Goal: Information Seeking & Learning: Learn about a topic

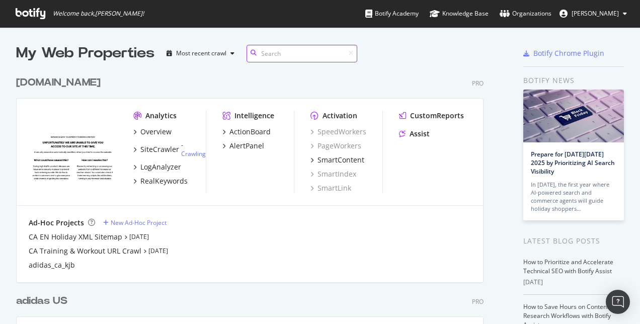
scroll to position [448, 468]
click at [512, 259] on img "Open Intercom Messenger" at bounding box center [618, 302] width 13 height 13
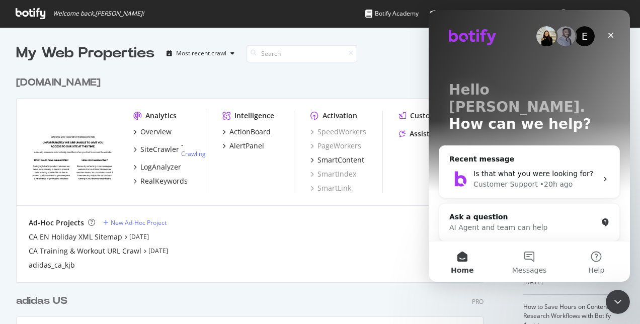
scroll to position [0, 0]
click at [512, 179] on div "Customer Support • 20h ago" at bounding box center [536, 184] width 124 height 11
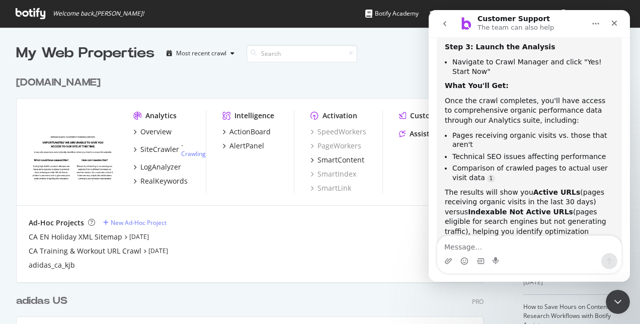
scroll to position [356, 0]
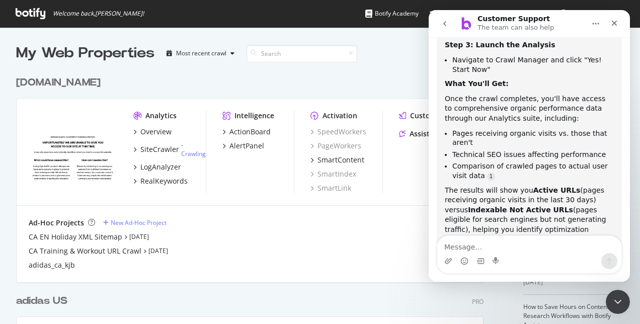
click at [510, 251] on textarea "Message…" at bounding box center [530, 244] width 184 height 17
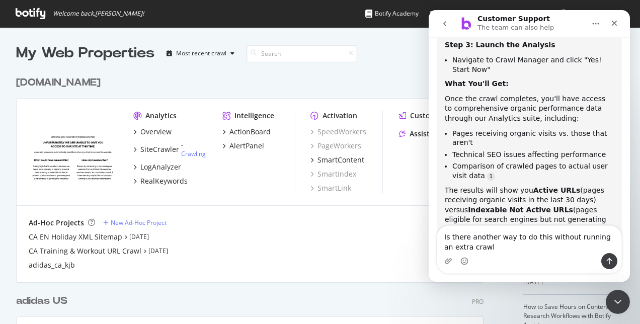
type textarea "Is there another way to do this without running an extra crawl?"
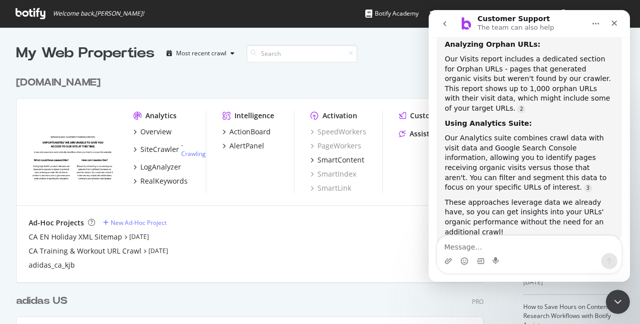
scroll to position [186, 0]
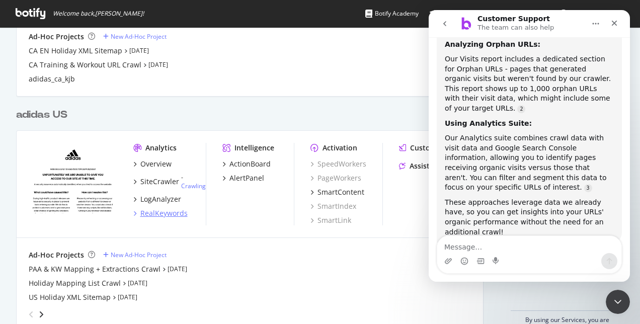
click at [152, 211] on div "RealKeywords" at bounding box center [163, 213] width 47 height 10
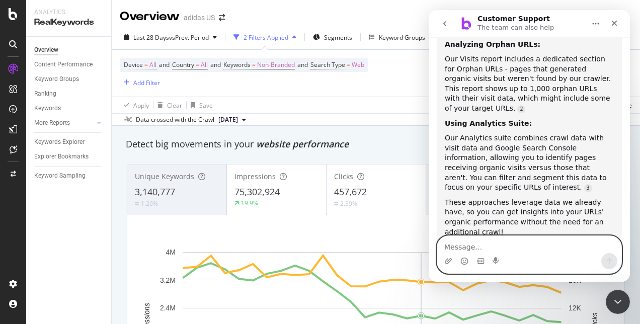
click at [445, 245] on textarea "Message…" at bounding box center [530, 244] width 184 height 17
type textarea "how can I do this in analytics suite"
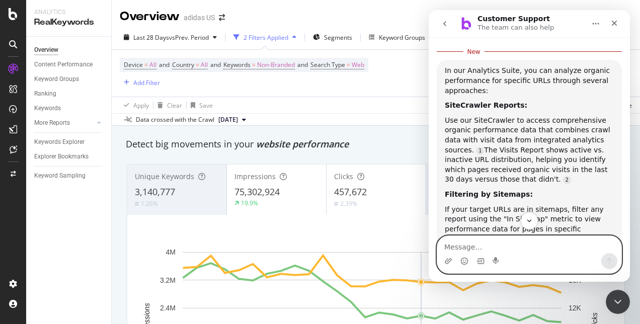
scroll to position [1093, 0]
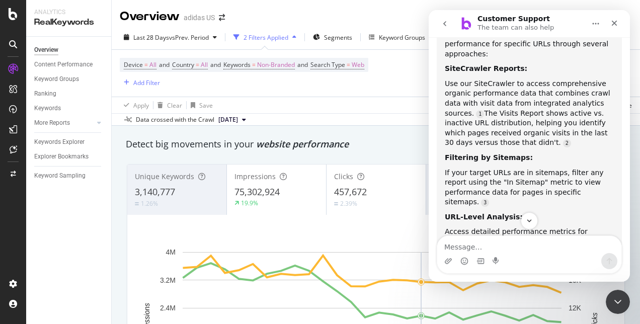
click at [374, 104] on div "Apply Clear Save Switch to Advanced Mode" at bounding box center [376, 105] width 529 height 17
click at [512, 24] on icon "Close" at bounding box center [615, 23] width 8 height 8
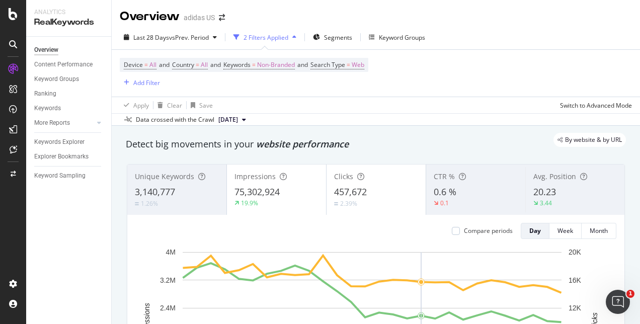
scroll to position [1210, 0]
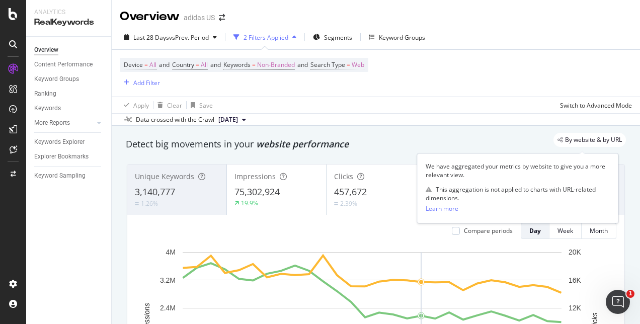
click at [512, 141] on span "By website & by URL" at bounding box center [593, 140] width 57 height 6
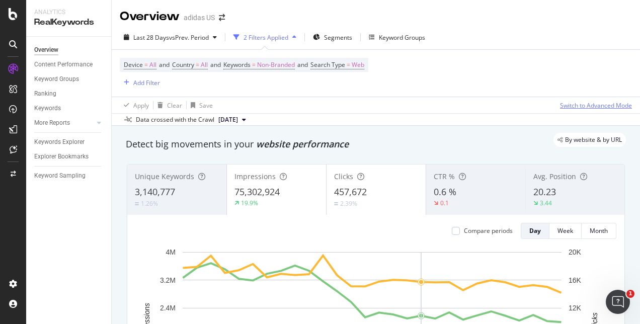
click at [512, 107] on div "Switch to Advanced Mode" at bounding box center [596, 105] width 72 height 9
click at [512, 107] on div "Switch back to Simple mode" at bounding box center [593, 105] width 78 height 9
click at [512, 107] on div "Switch to Advanced Mode" at bounding box center [596, 105] width 72 height 9
click at [205, 80] on div "Add Filter Group" at bounding box center [201, 83] width 46 height 9
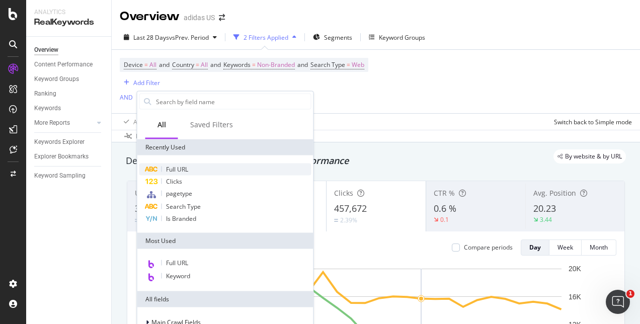
click at [211, 168] on div "Full URL" at bounding box center [225, 170] width 172 height 12
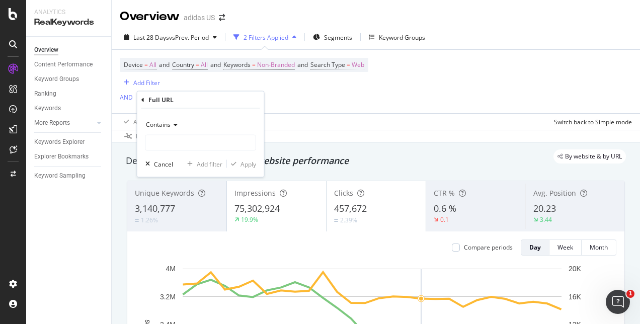
click at [171, 124] on icon at bounding box center [174, 125] width 7 height 6
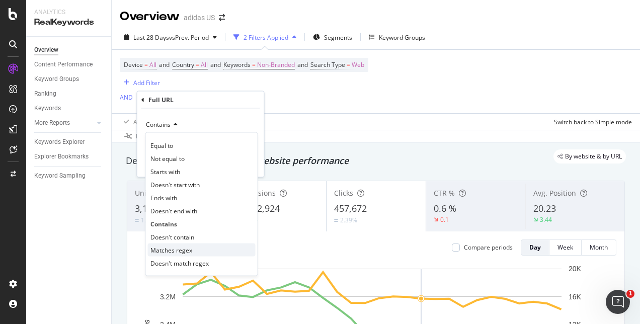
click at [189, 248] on span "Matches regex" at bounding box center [172, 250] width 42 height 9
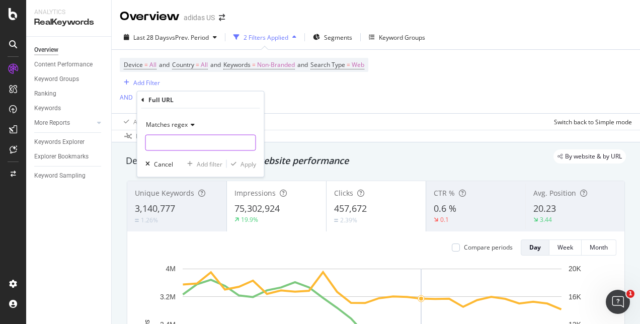
click at [214, 141] on input "text" at bounding box center [201, 143] width 110 height 16
click at [145, 147] on div "Matches regex black-women| Cancel Add filter Apply" at bounding box center [200, 143] width 127 height 68
click at [148, 146] on input "black-women|" at bounding box center [193, 143] width 95 height 16
click at [149, 145] on input "black-women|" at bounding box center [193, 143] width 95 height 16
click at [205, 139] on input "black-women|" at bounding box center [193, 143] width 95 height 16
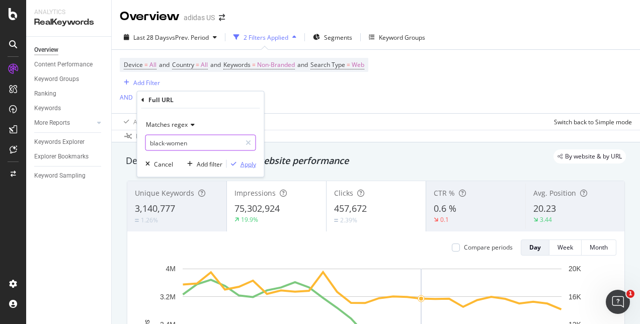
type input "black-women"
click at [245, 164] on div "Apply" at bounding box center [249, 164] width 16 height 9
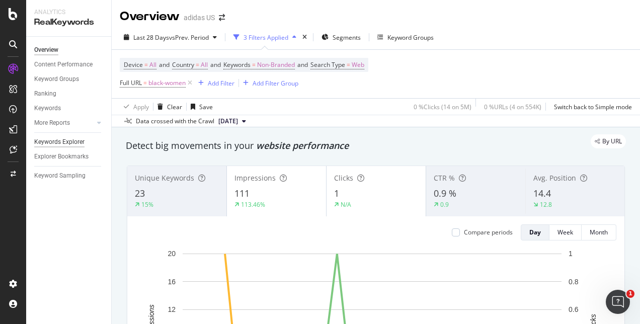
click at [76, 143] on div "Keywords Explorer" at bounding box center [59, 142] width 50 height 11
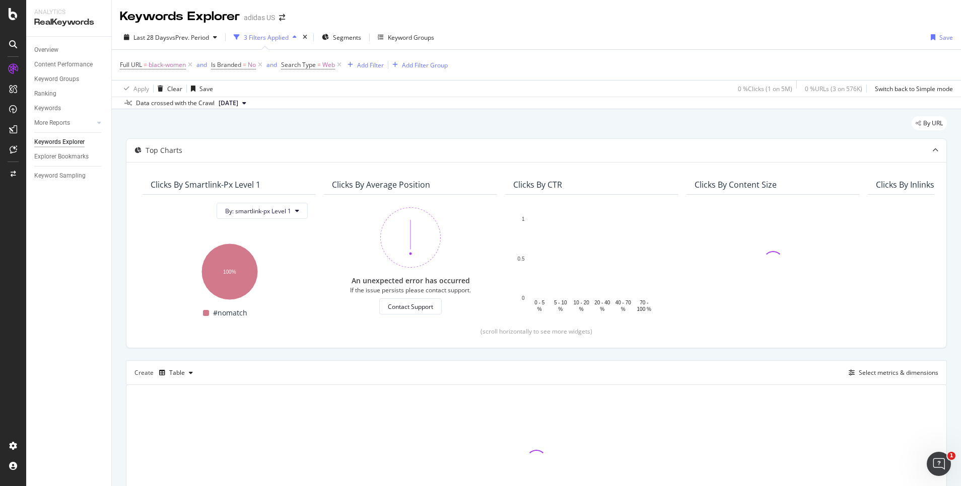
scroll to position [84, 0]
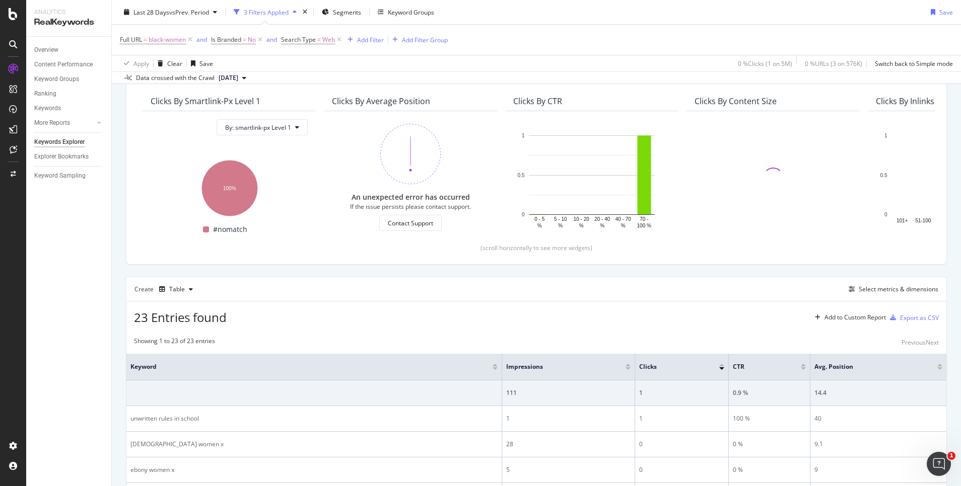
drag, startPoint x: 613, startPoint y: 1, endPoint x: 551, endPoint y: 66, distance: 90.8
click at [512, 66] on div "Apply Clear Save 0 % Clicks ( 1 on 5M ) 0 % URLs ( 3 on 576K ) Switch back to S…" at bounding box center [536, 63] width 849 height 17
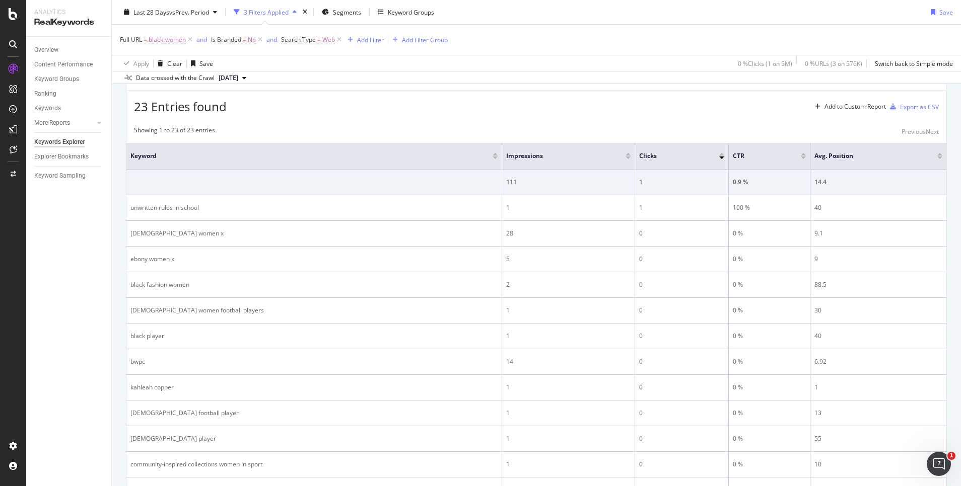
scroll to position [0, 0]
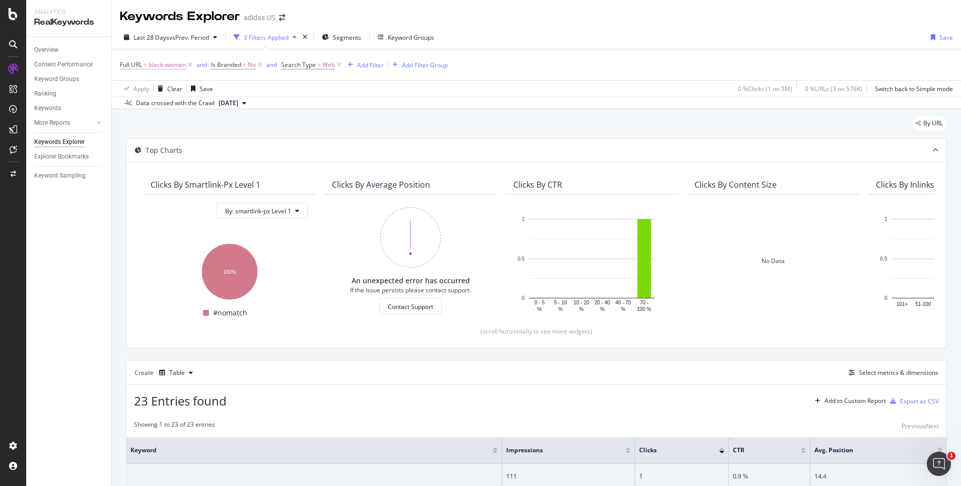
click at [165, 60] on span "black-women" at bounding box center [167, 65] width 37 height 14
click at [174, 89] on icon at bounding box center [174, 89] width 7 height 6
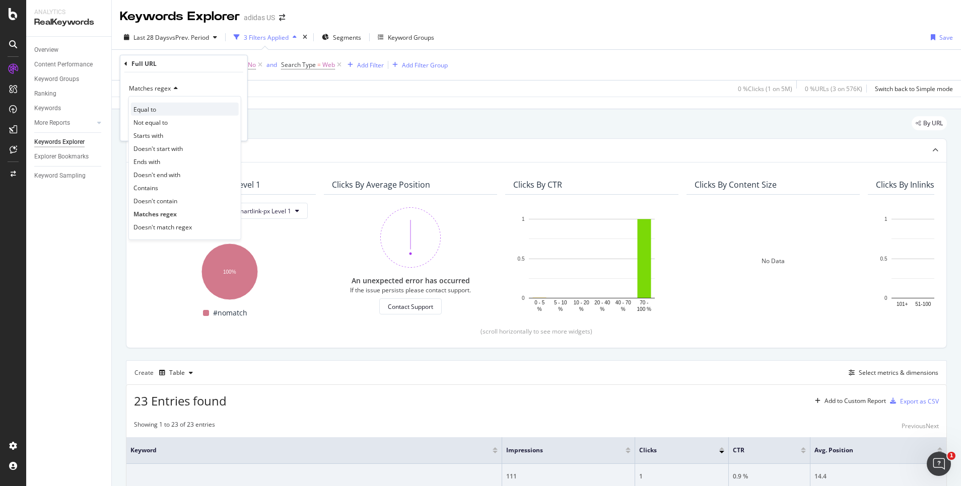
click at [177, 110] on div "Equal to" at bounding box center [185, 109] width 108 height 13
click at [512, 37] on div "Last 28 Days vs Prev. Period 3 Filters Applied Segments Keyword Groups Save" at bounding box center [536, 39] width 849 height 20
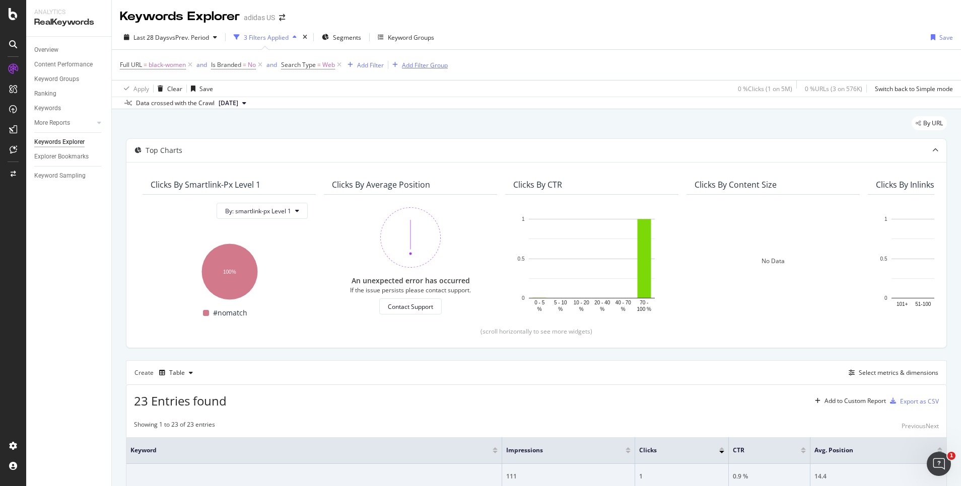
click at [430, 64] on div "Add Filter Group" at bounding box center [425, 65] width 46 height 9
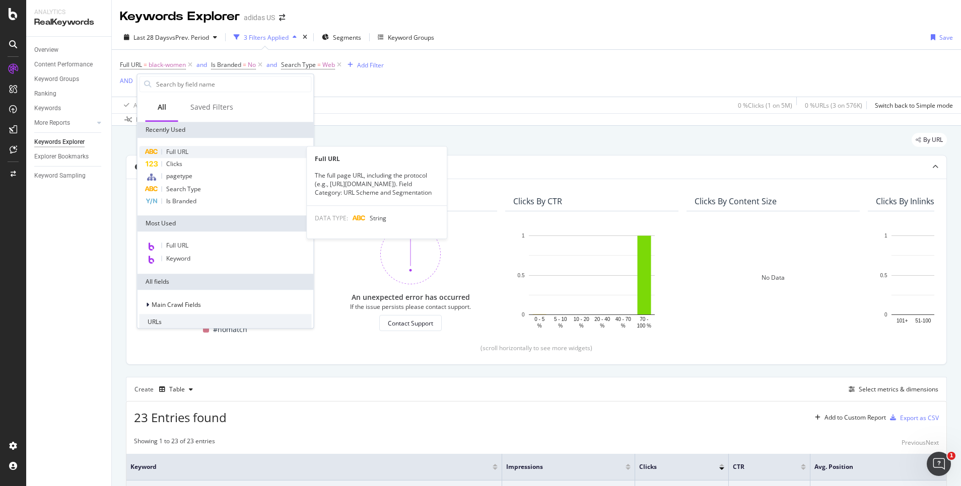
click at [214, 155] on div "Full URL" at bounding box center [225, 152] width 172 height 12
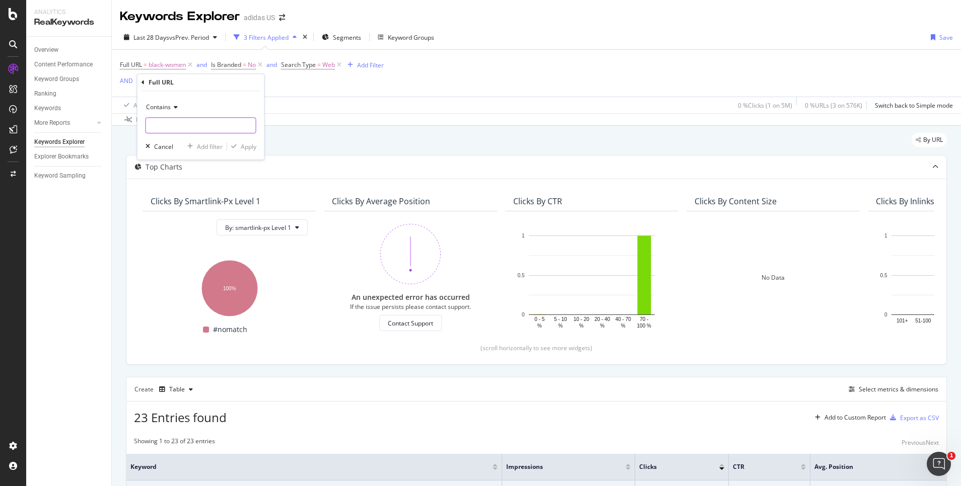
click at [195, 121] on input "text" at bounding box center [201, 125] width 110 height 16
paste input "[URL][DOMAIN_NAME]"
type input "[URL][DOMAIN_NAME]"
click at [177, 107] on icon at bounding box center [174, 107] width 7 height 6
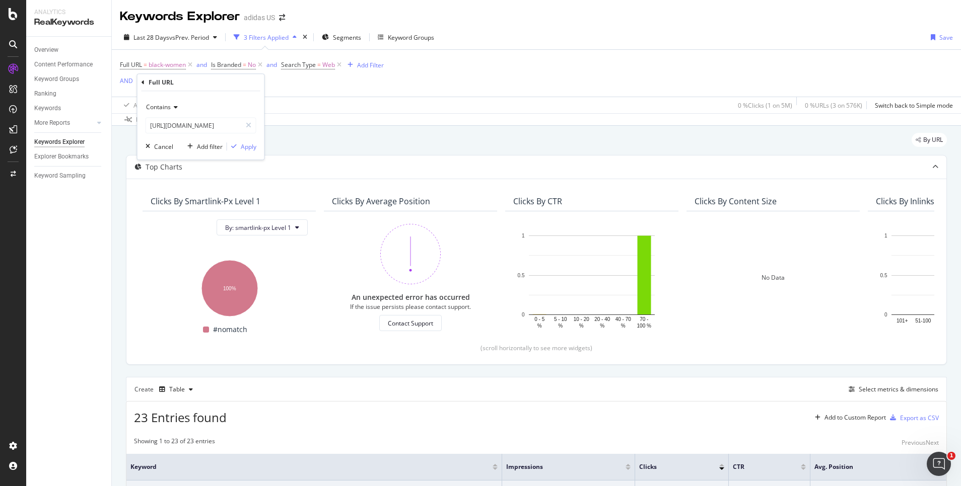
scroll to position [0, 0]
click at [176, 128] on div "Equal to" at bounding box center [202, 127] width 108 height 13
click at [231, 127] on input "text" at bounding box center [201, 125] width 110 height 16
paste input "[URL][DOMAIN_NAME]"
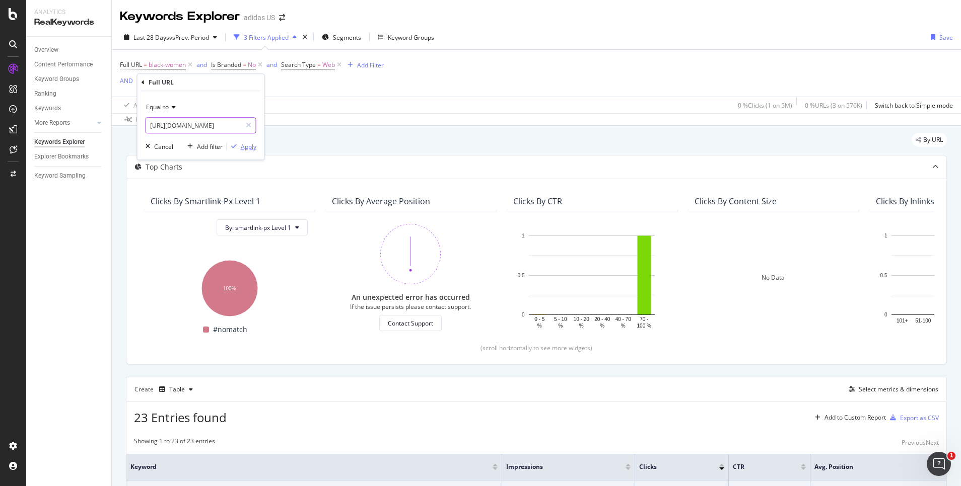
type input "[URL][DOMAIN_NAME]"
click at [249, 147] on div "Apply" at bounding box center [249, 146] width 16 height 9
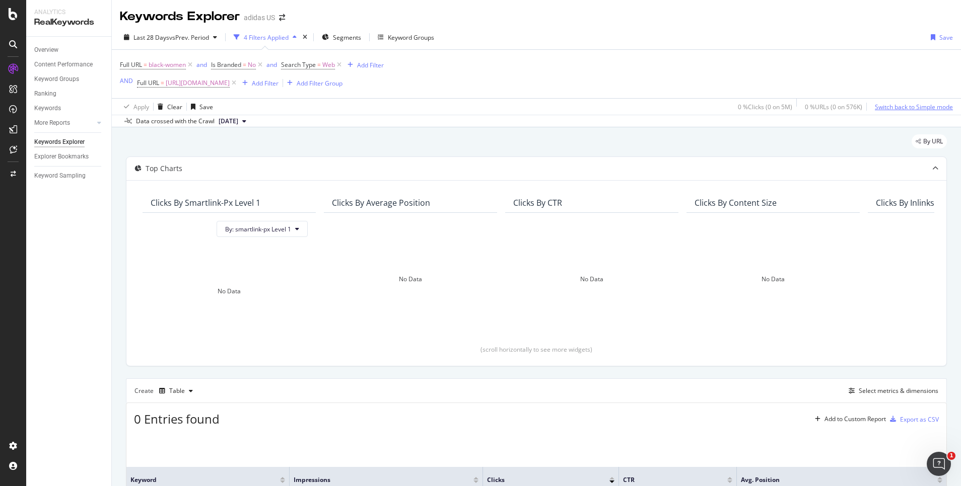
click at [512, 114] on button "Switch back to Simple mode" at bounding box center [911, 107] width 82 height 16
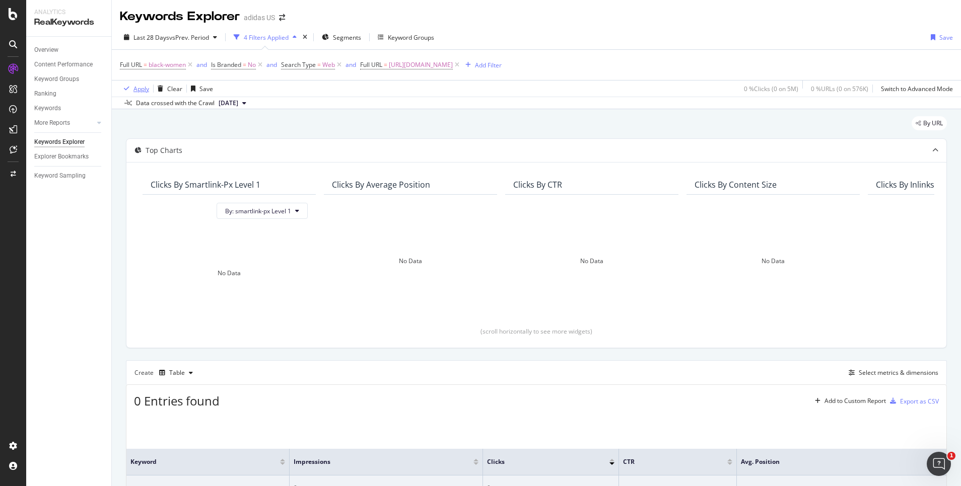
click at [140, 91] on div "Apply" at bounding box center [141, 89] width 16 height 9
click at [192, 62] on icon at bounding box center [190, 65] width 9 height 10
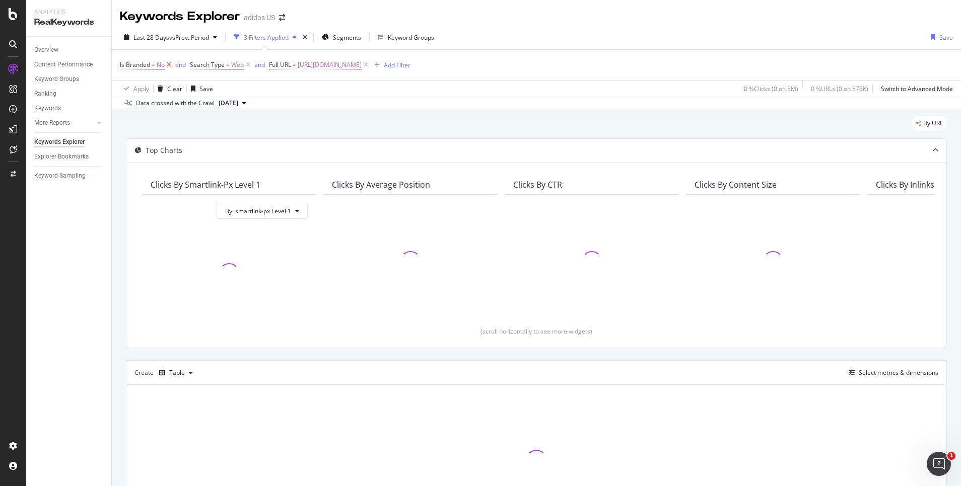
click at [168, 66] on icon at bounding box center [169, 65] width 9 height 10
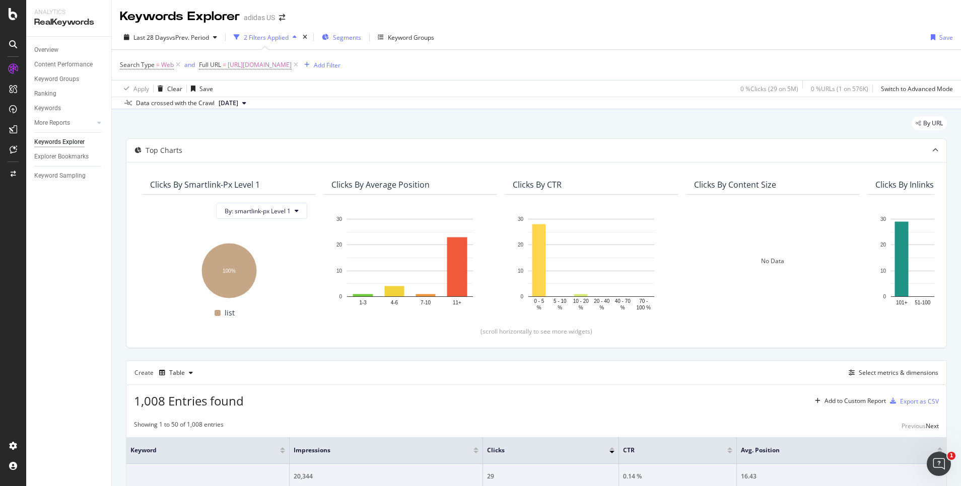
click at [344, 36] on span "Segments" at bounding box center [347, 37] width 28 height 9
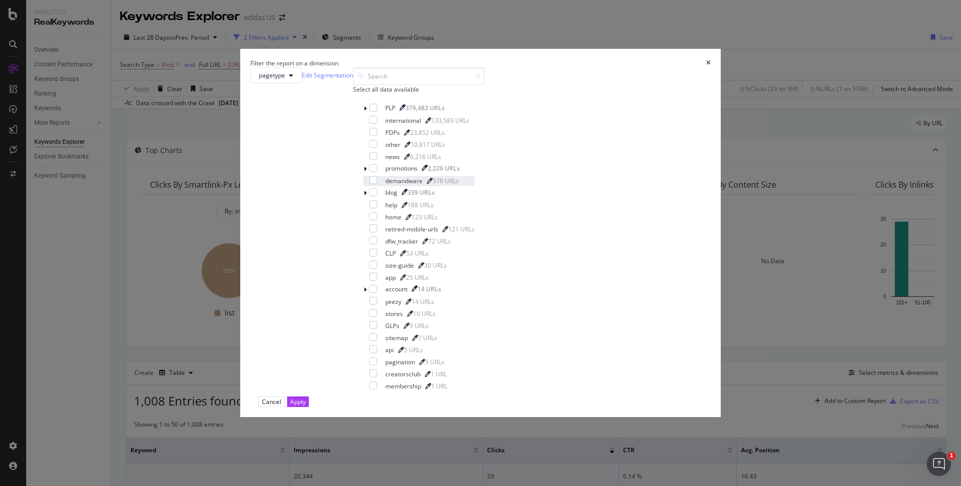
scroll to position [104, 0]
